Goal: Task Accomplishment & Management: Manage account settings

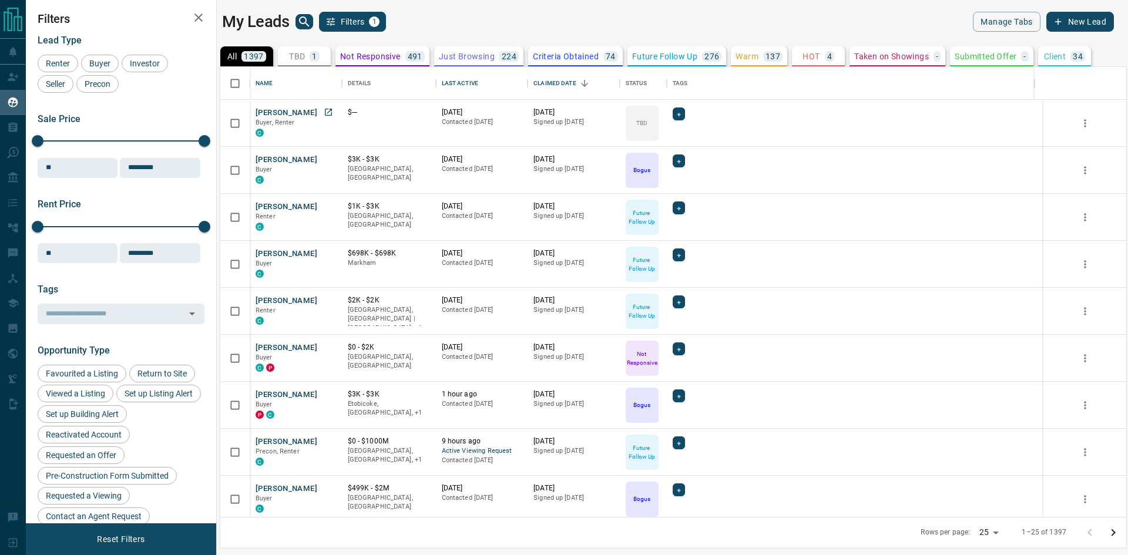
scroll to position [441, 897]
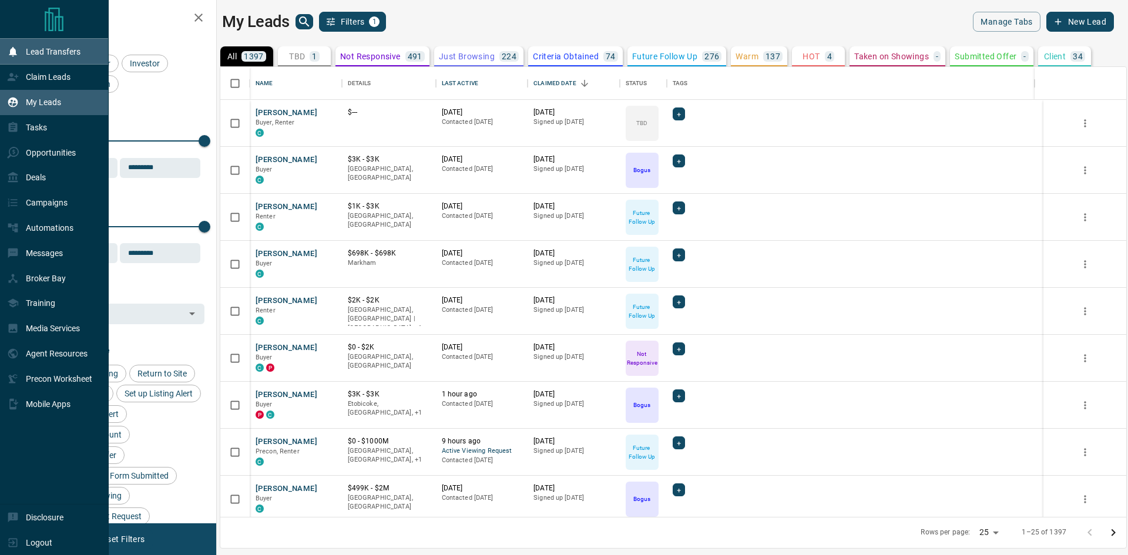
click at [59, 53] on p "Lead Transfers" at bounding box center [53, 51] width 55 height 9
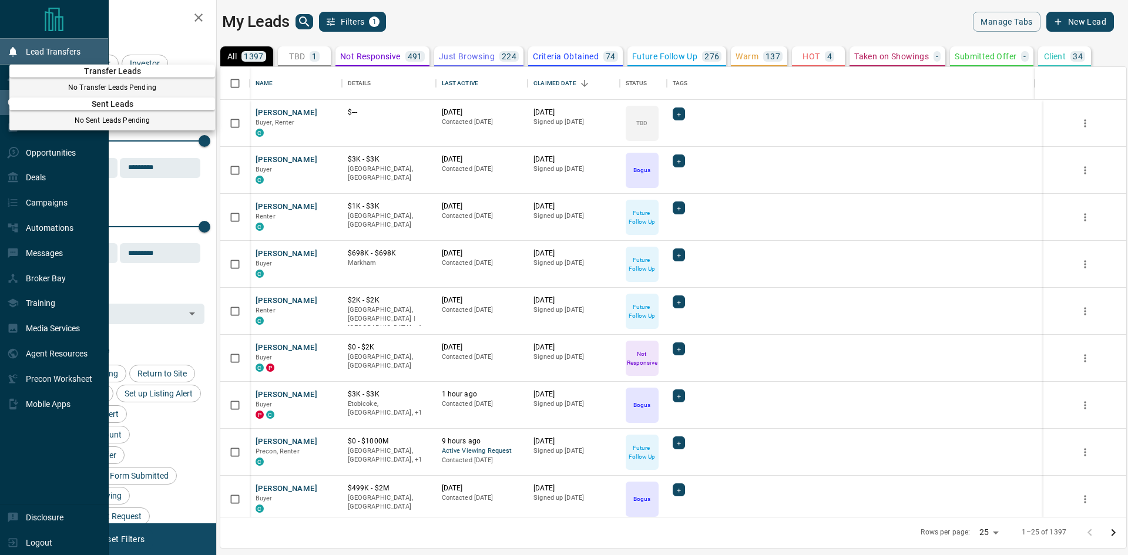
click at [59, 53] on div at bounding box center [564, 277] width 1128 height 555
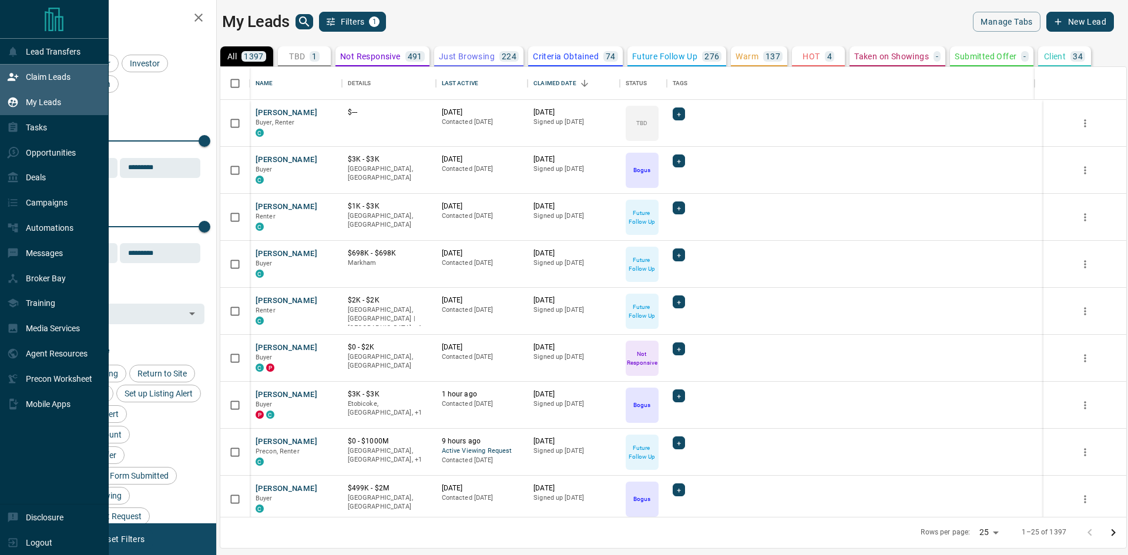
click at [48, 79] on p "Claim Leads" at bounding box center [48, 76] width 45 height 9
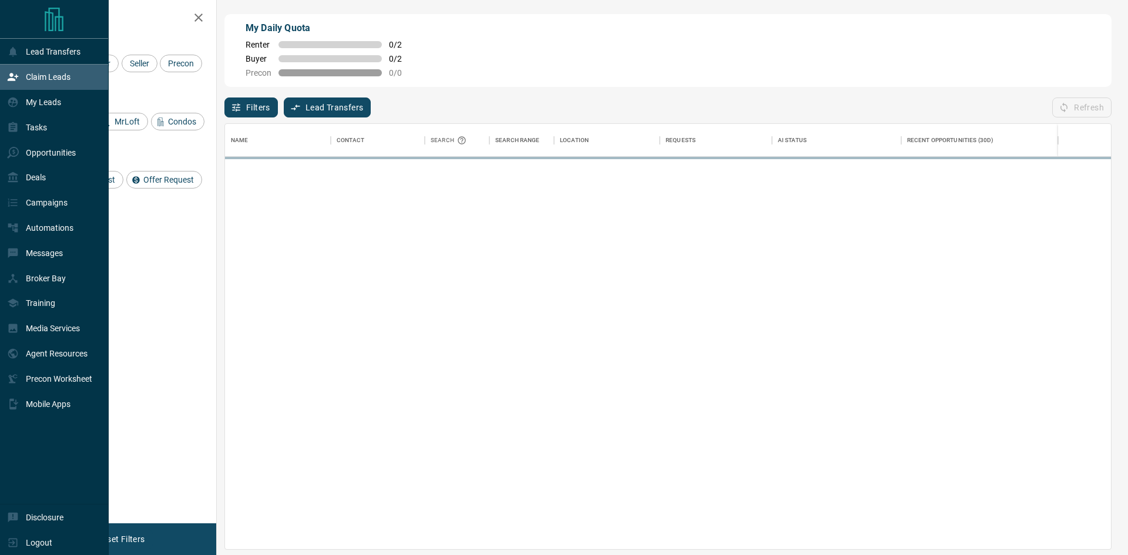
scroll to position [416, 877]
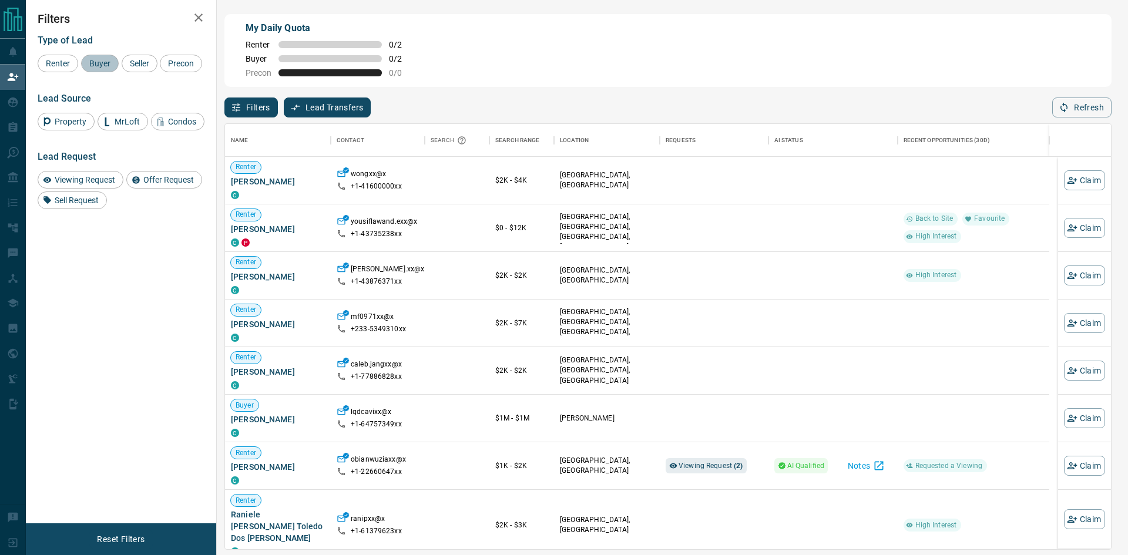
click at [100, 69] on div "Buyer" at bounding box center [100, 64] width 38 height 18
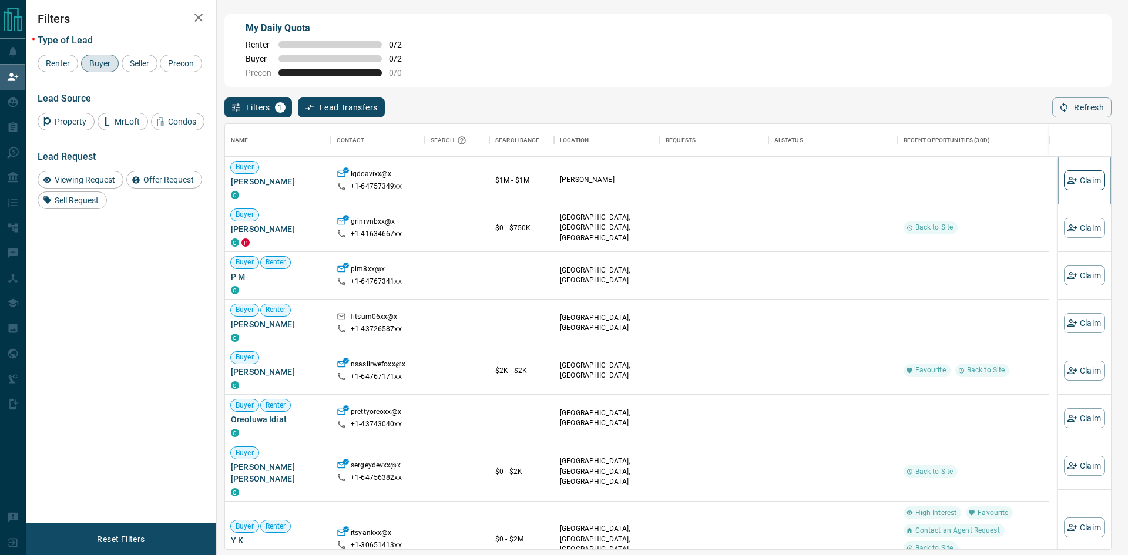
click at [1077, 178] on button "Claim" at bounding box center [1084, 180] width 41 height 20
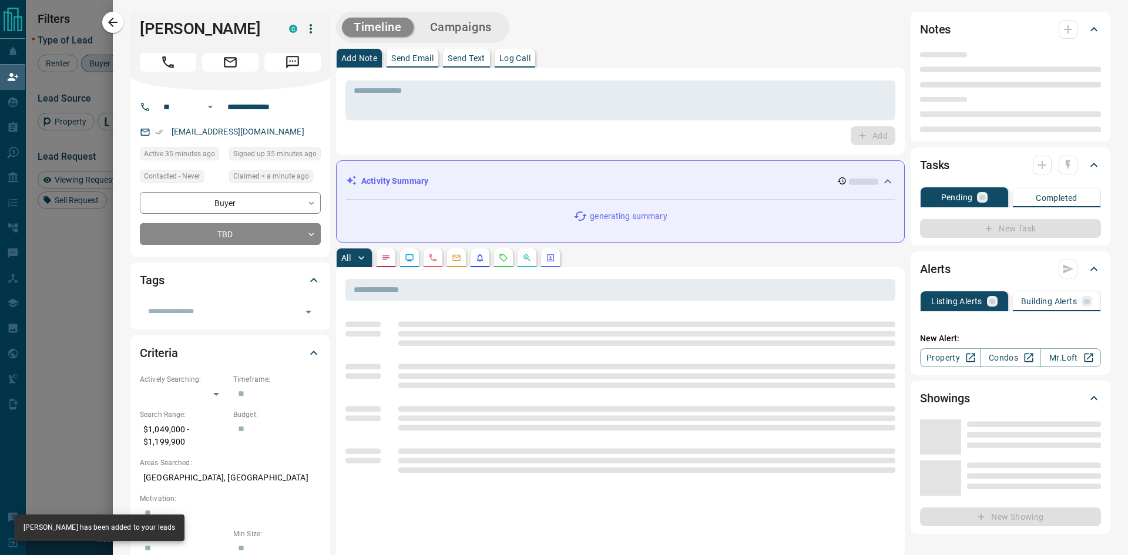
type input "**"
type input "**********"
type input "**"
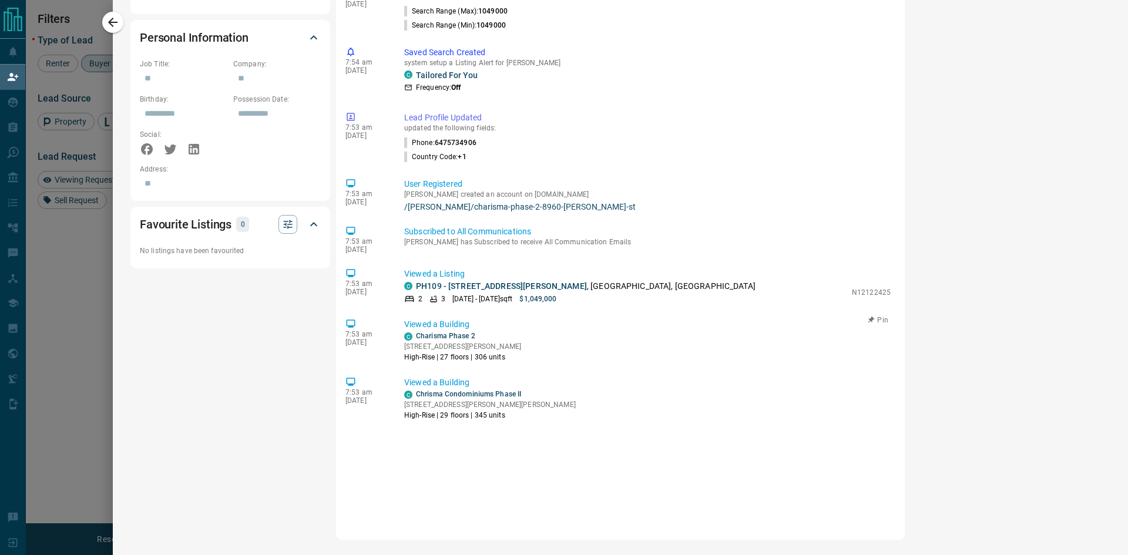
scroll to position [701, 0]
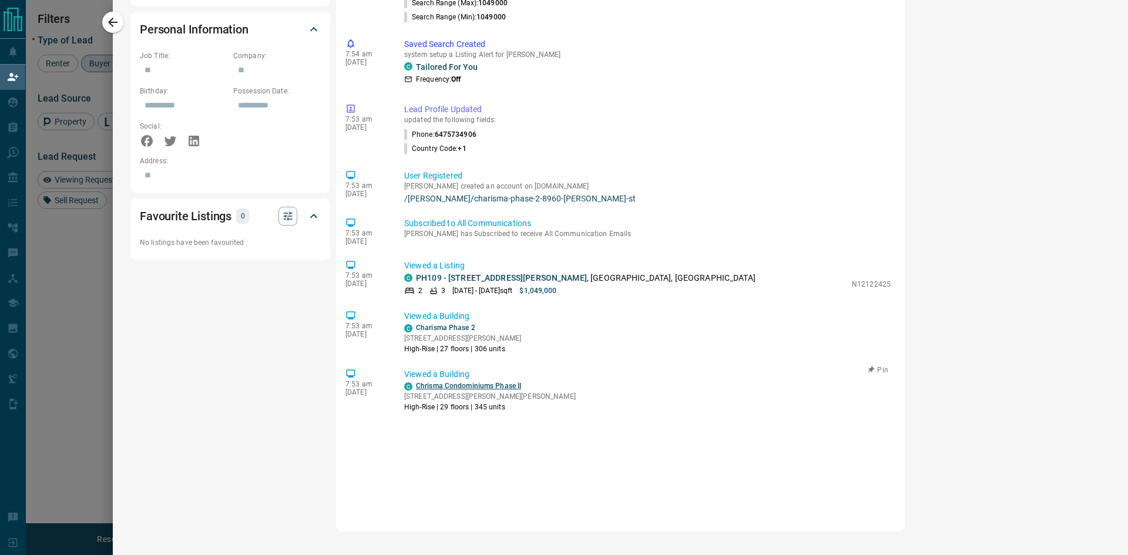
click at [468, 384] on link "Chrisma Condominiums Phase II" at bounding box center [468, 386] width 105 height 8
click at [442, 327] on link "Charisma Phase 2" at bounding box center [445, 328] width 59 height 8
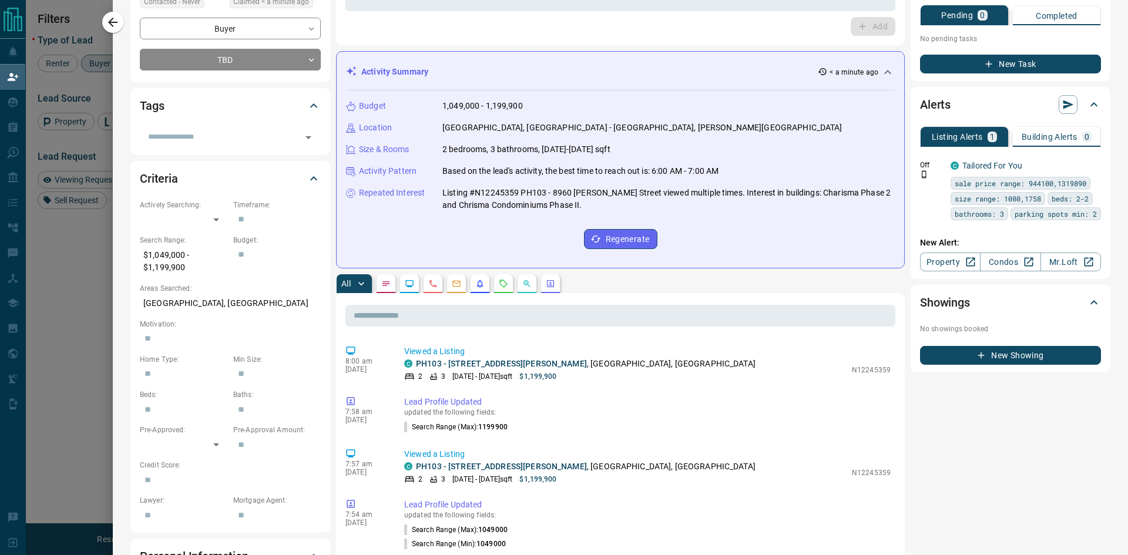
scroll to position [153, 0]
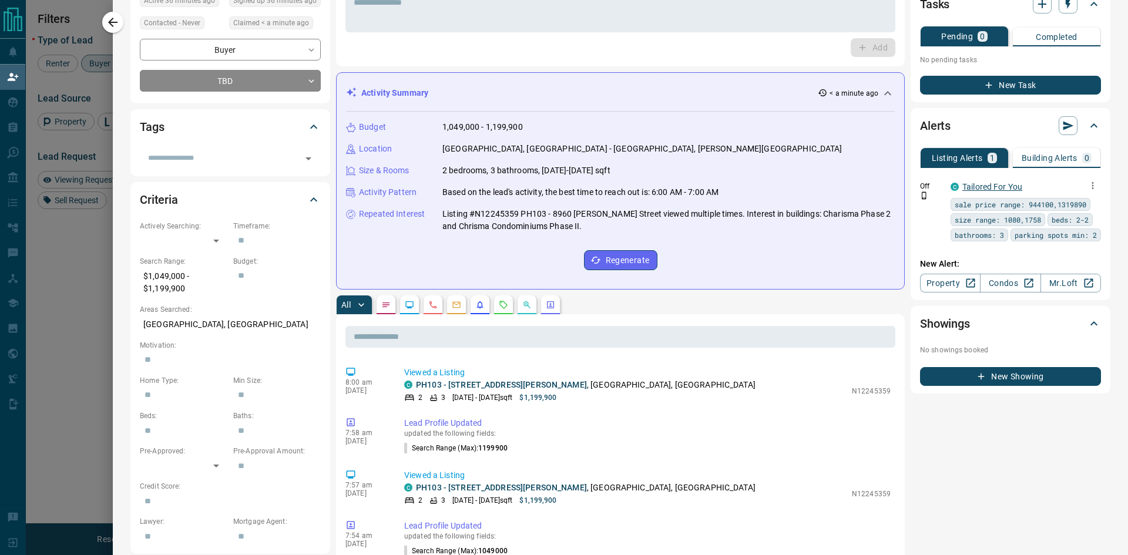
click at [985, 188] on link "Tailored For You" at bounding box center [992, 186] width 60 height 9
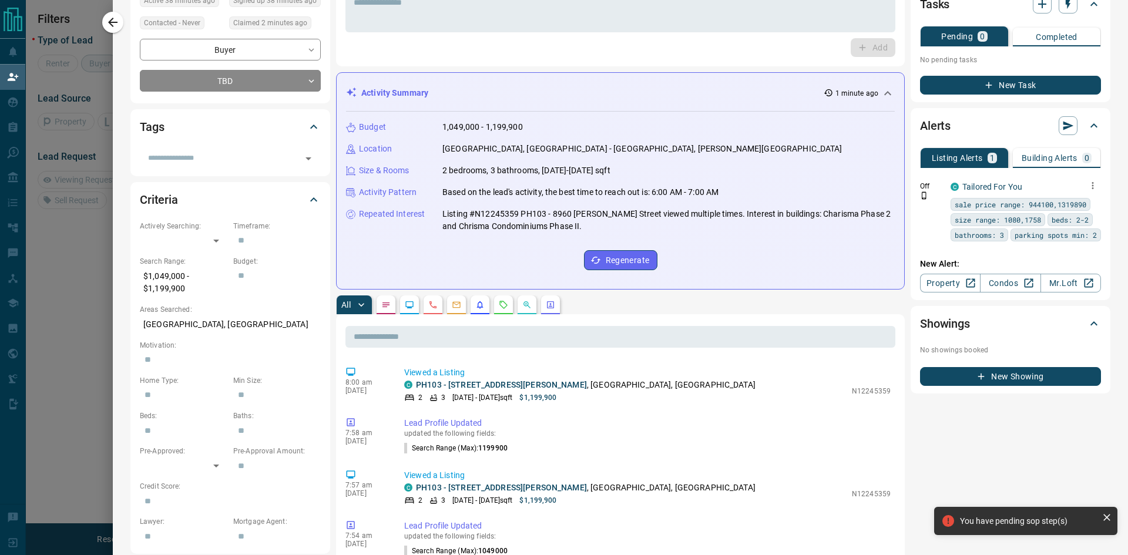
click at [1087, 187] on icon "button" at bounding box center [1092, 185] width 11 height 11
click at [1073, 226] on link "Edit" at bounding box center [1062, 226] width 26 height 11
click at [657, 43] on div at bounding box center [564, 277] width 1128 height 555
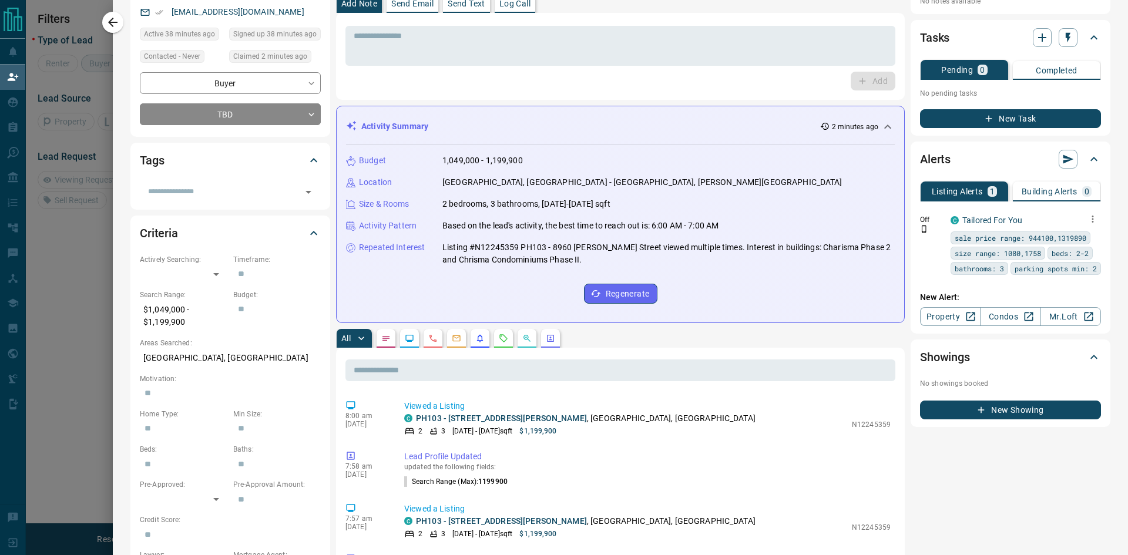
scroll to position [0, 0]
